Goal: Navigation & Orientation: Find specific page/section

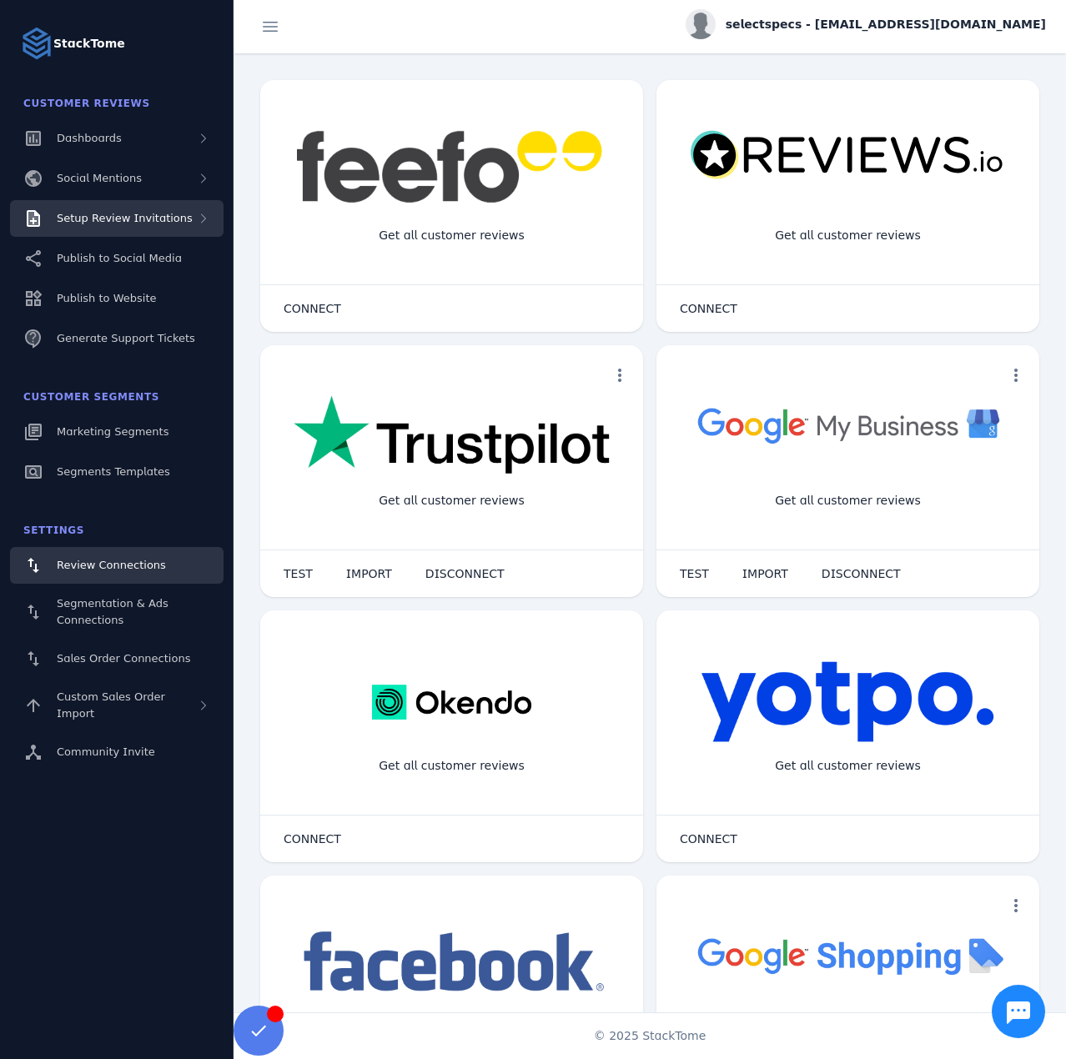
click at [158, 217] on span "Setup Review Invitations" at bounding box center [125, 218] width 136 height 13
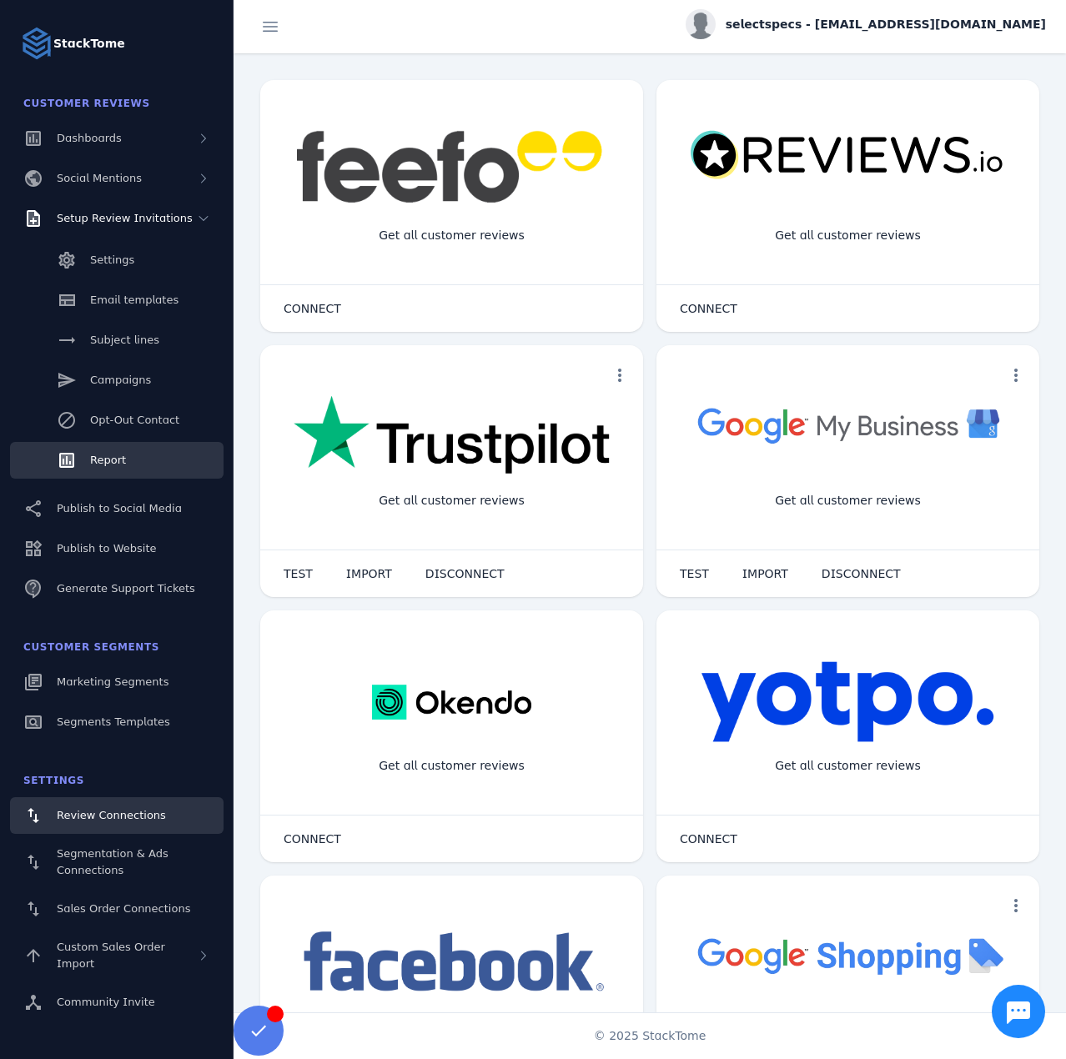
click at [98, 450] on link "Report" at bounding box center [117, 460] width 214 height 37
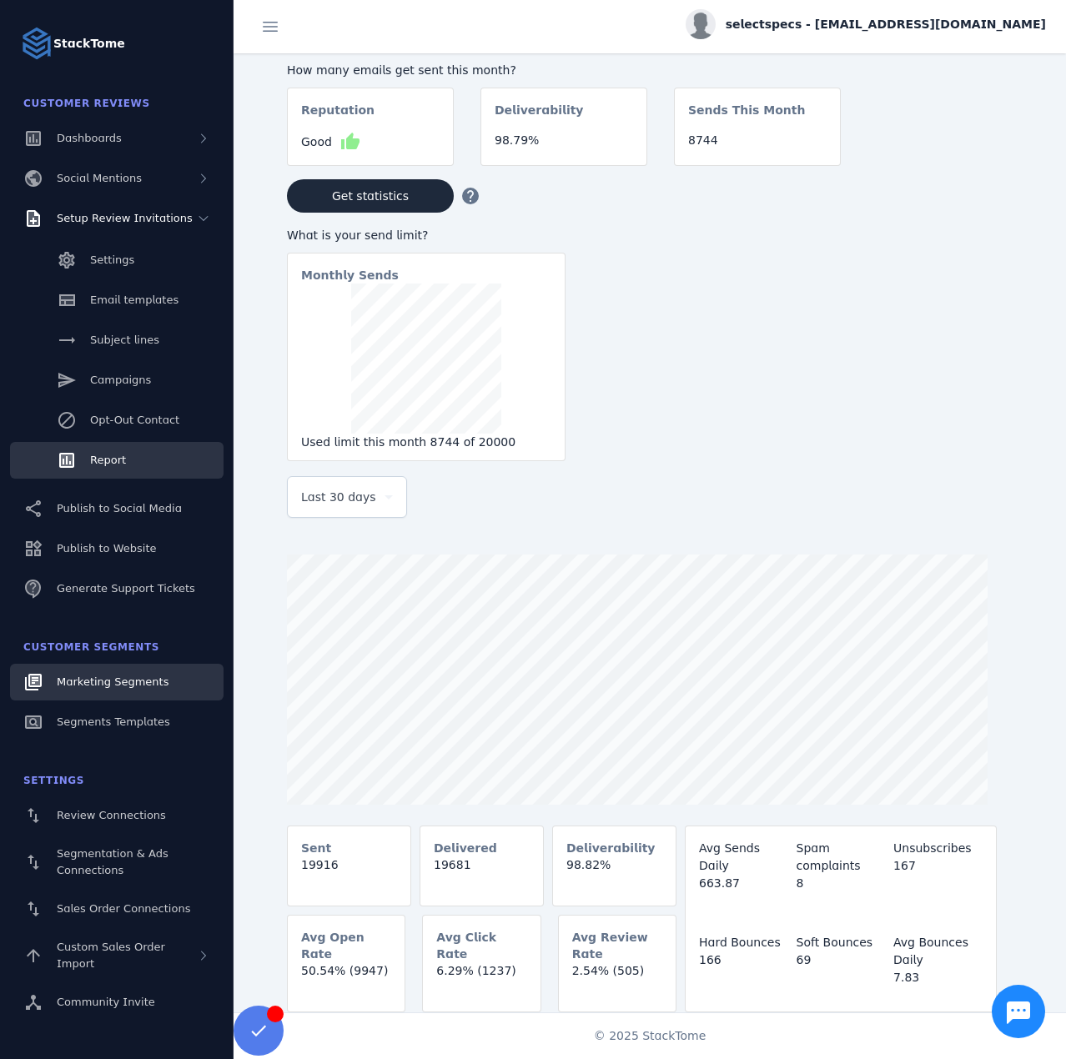
click at [119, 680] on span "Marketing Segments" at bounding box center [113, 682] width 112 height 13
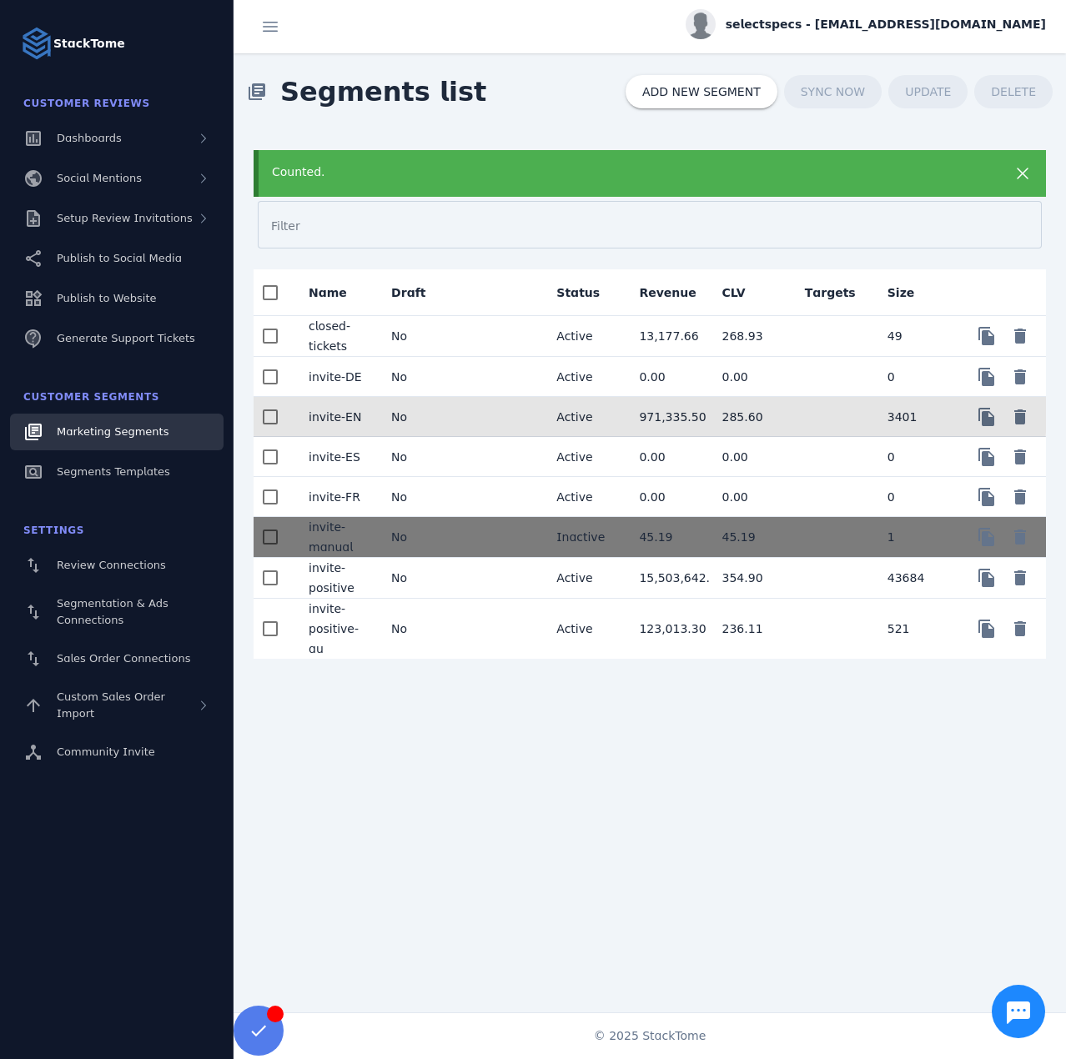
click at [450, 400] on mat-cell "No" at bounding box center [419, 417] width 83 height 40
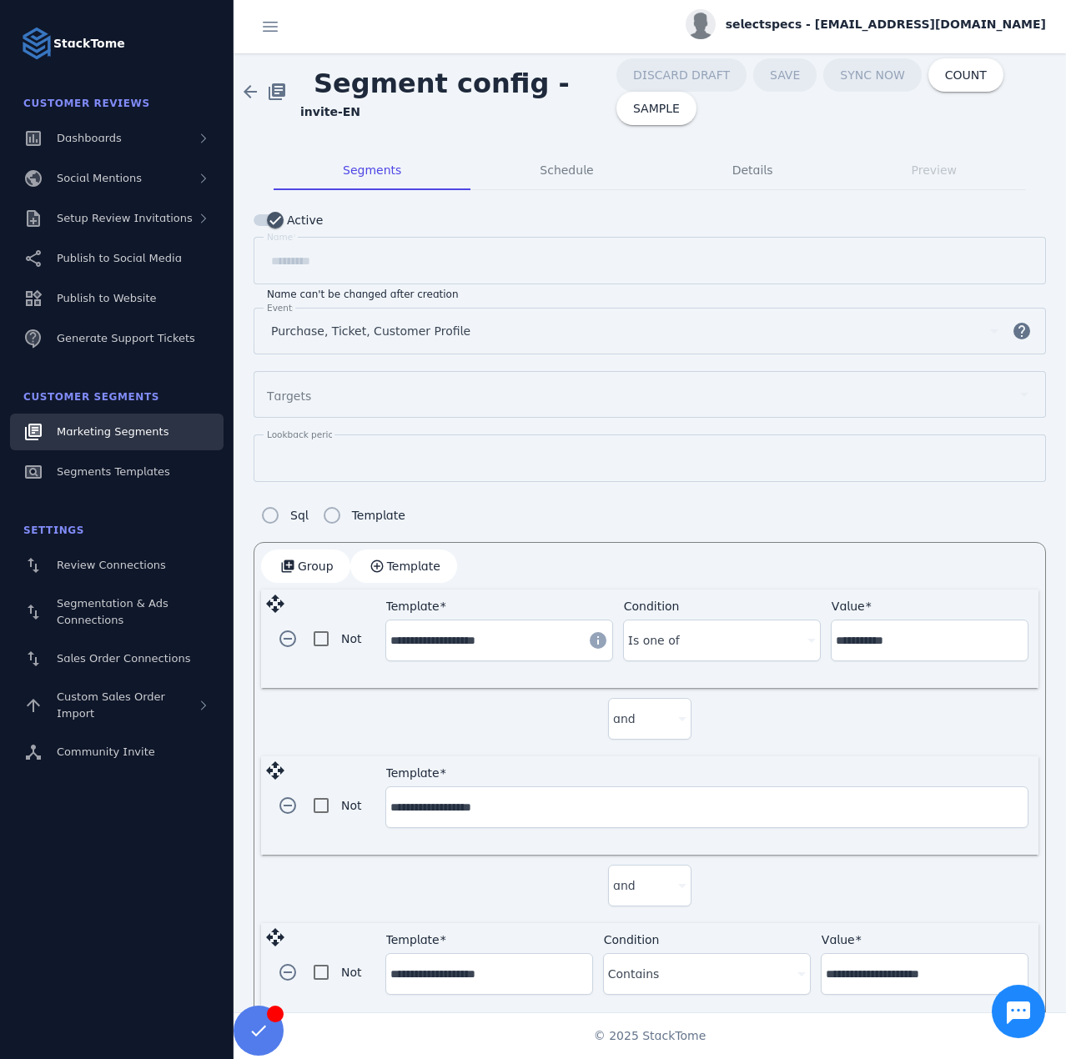
click at [121, 436] on span "Marketing Segments" at bounding box center [113, 431] width 112 height 13
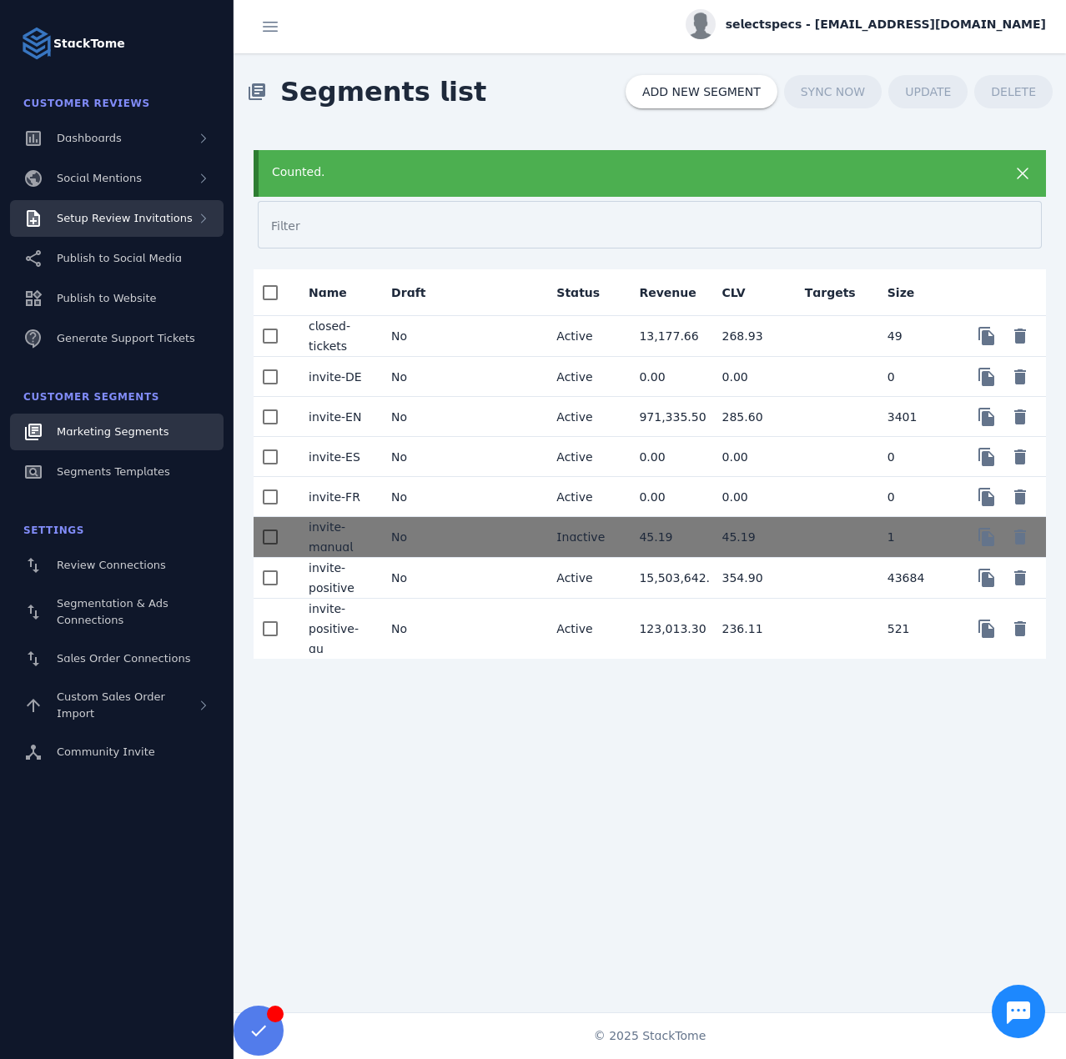
click at [145, 219] on span "Setup Review Invitations" at bounding box center [125, 218] width 136 height 13
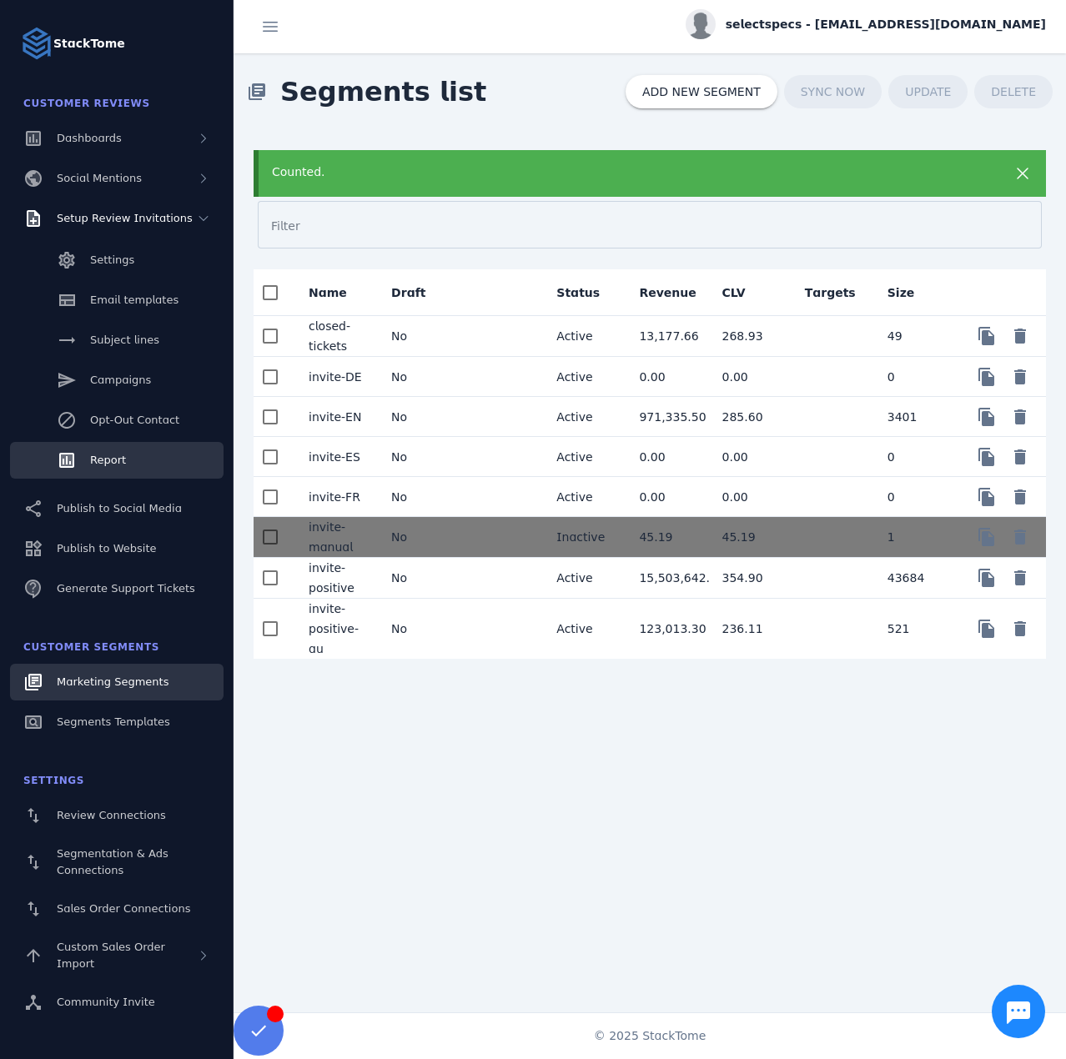
click at [106, 455] on span "Report" at bounding box center [108, 460] width 36 height 13
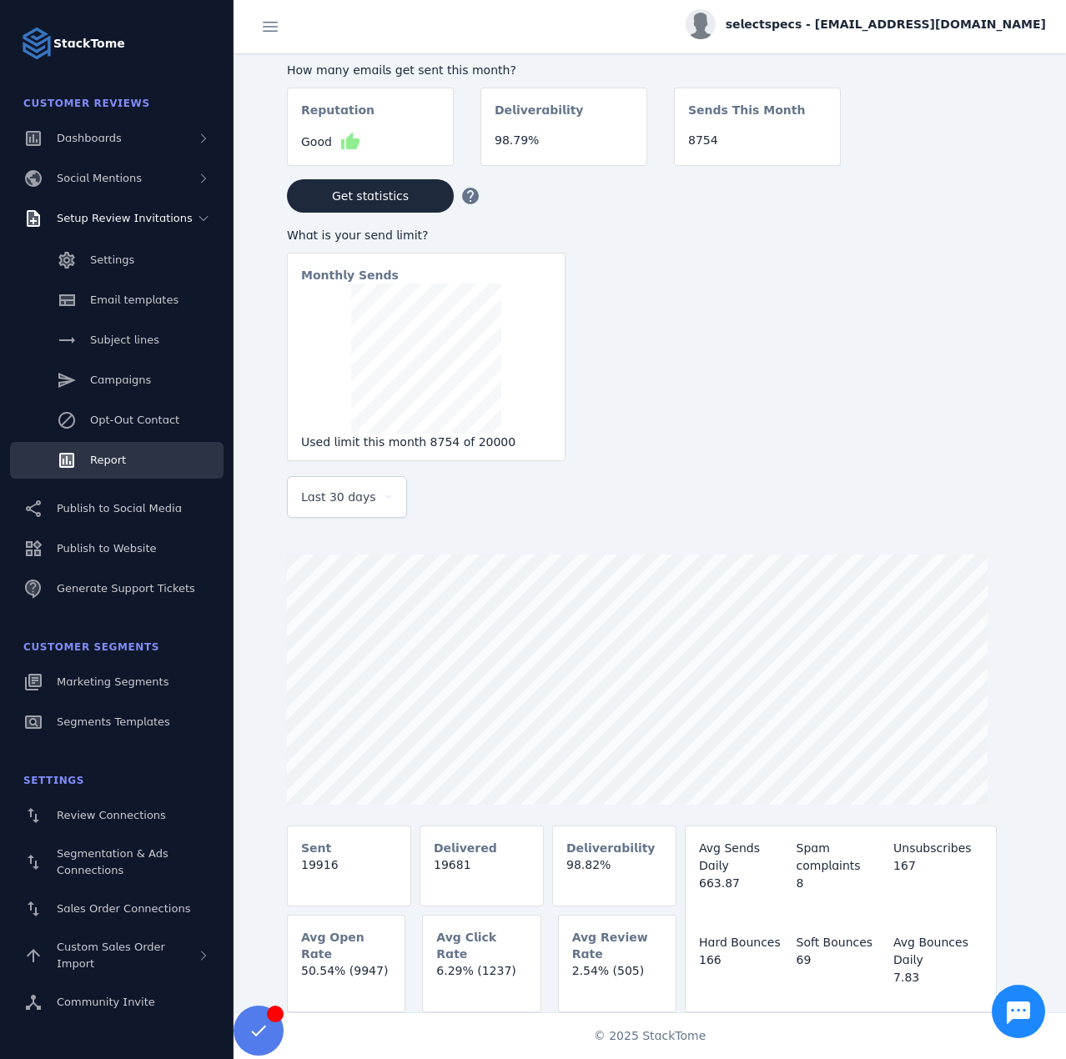
click at [852, 11] on div "selectspecs - [EMAIL_ADDRESS][DOMAIN_NAME]" at bounding box center [866, 24] width 360 height 30
click at [963, 164] on button "Sign out" at bounding box center [986, 161] width 120 height 40
